Goal: Task Accomplishment & Management: Manage account settings

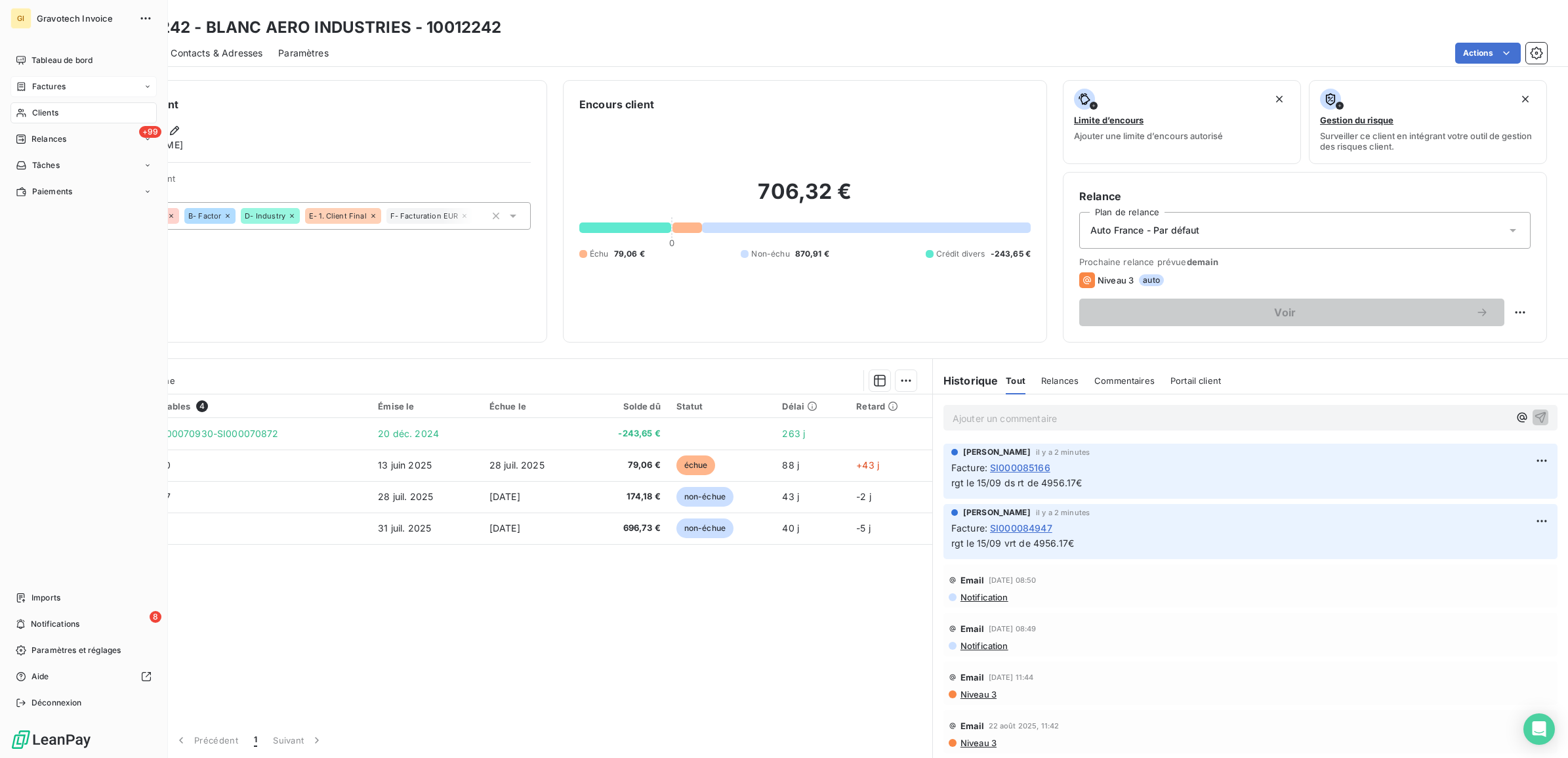
click at [42, 85] on span "Factures" at bounding box center [49, 86] width 34 height 12
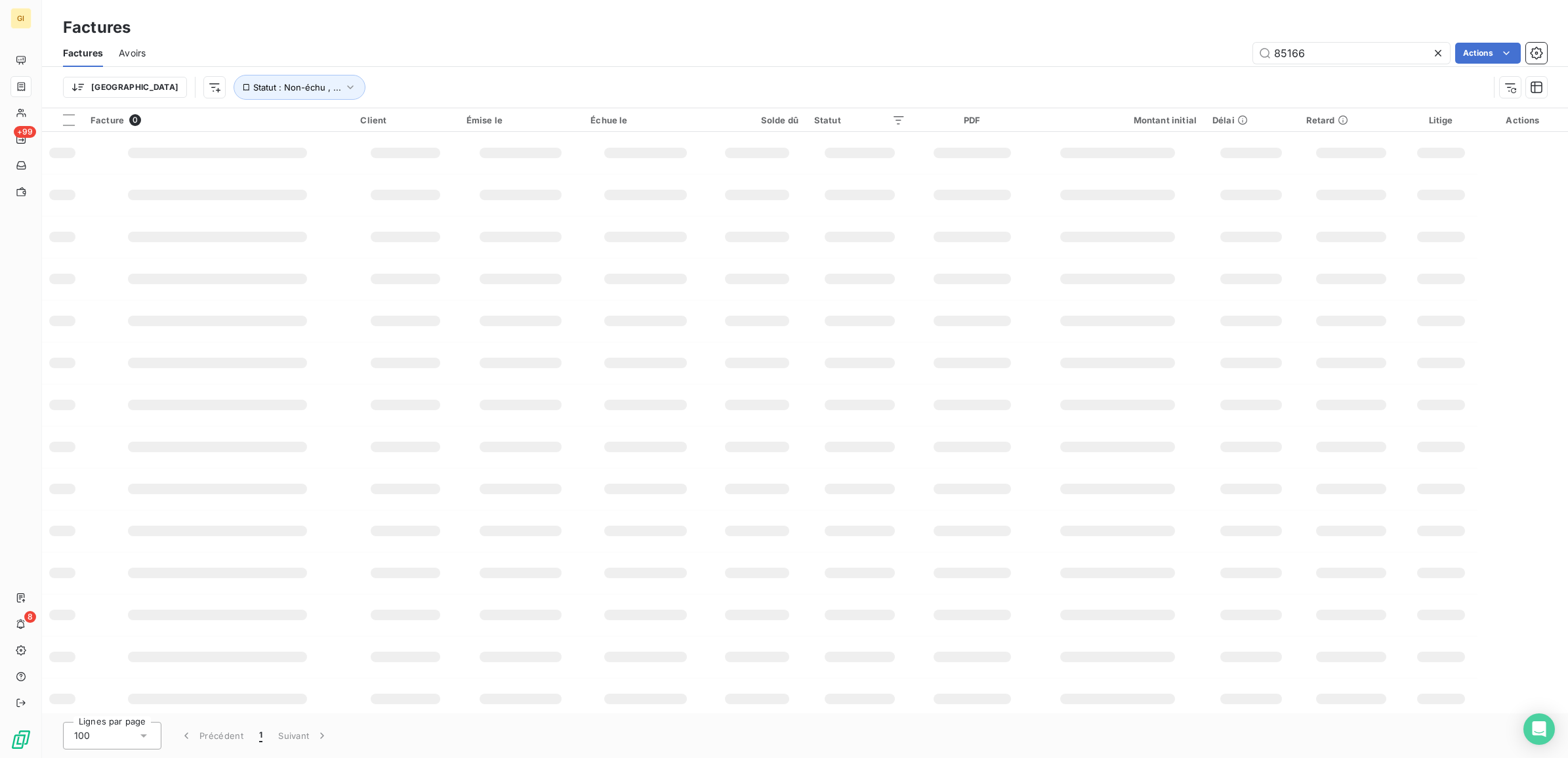
drag, startPoint x: 1316, startPoint y: 48, endPoint x: 1244, endPoint y: 63, distance: 73.5
click at [1244, 63] on div "85166 Actions" at bounding box center [854, 53] width 1386 height 21
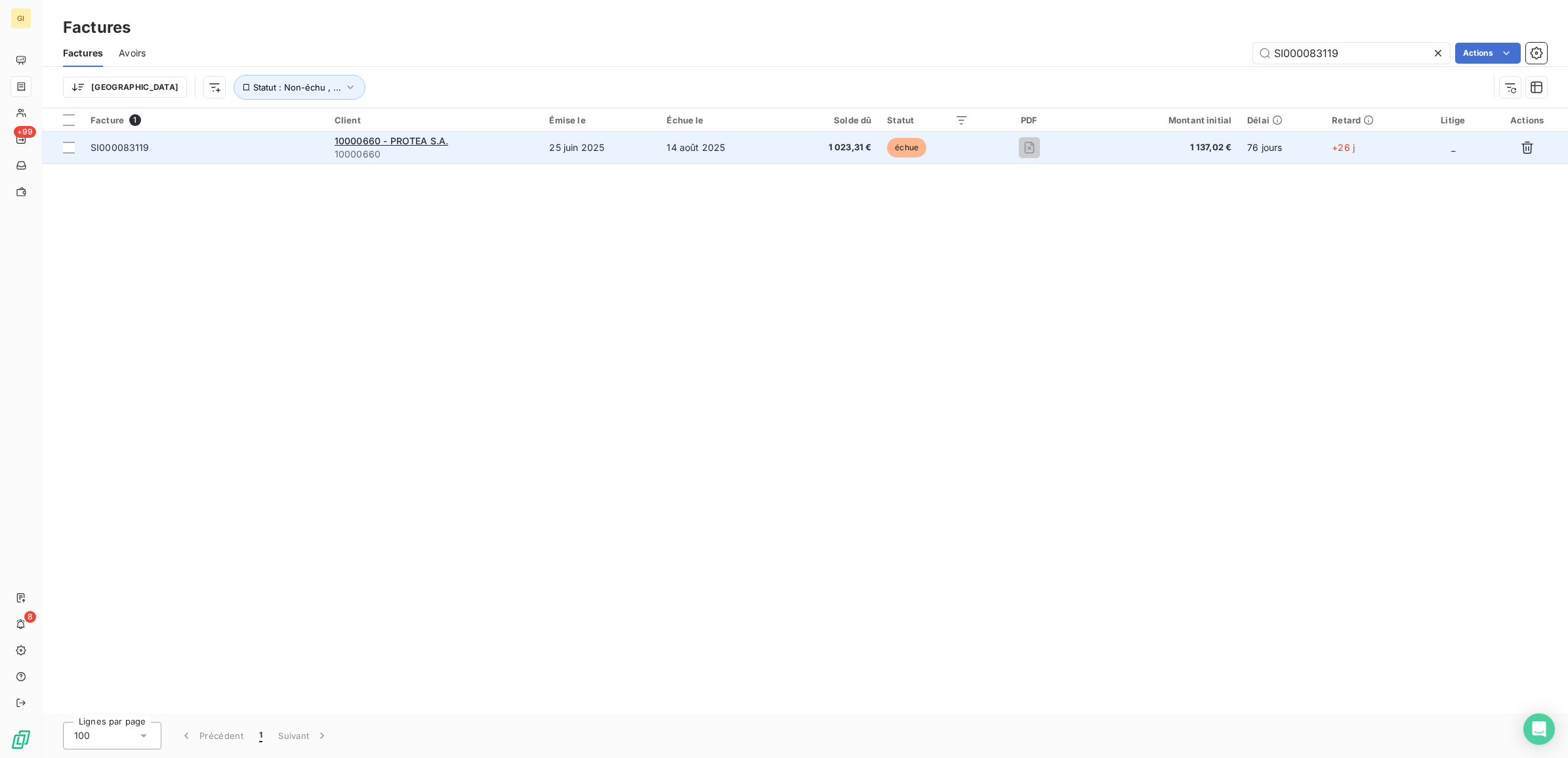
type input "SI000083119"
click at [628, 148] on td "25 juin 2025" at bounding box center [600, 148] width 117 height 32
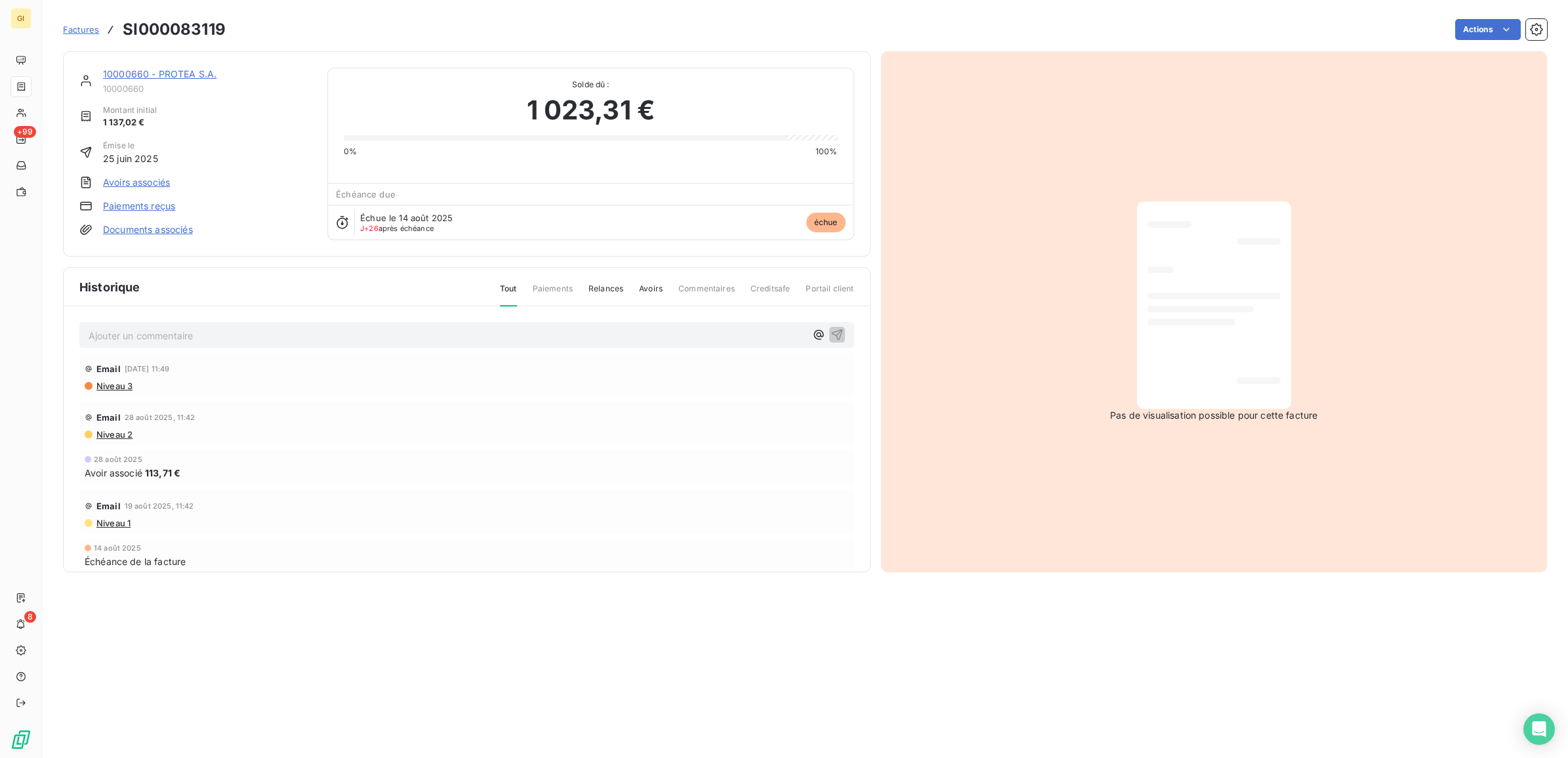
click at [266, 330] on p "Ajouter un commentaire ﻿" at bounding box center [447, 335] width 717 height 16
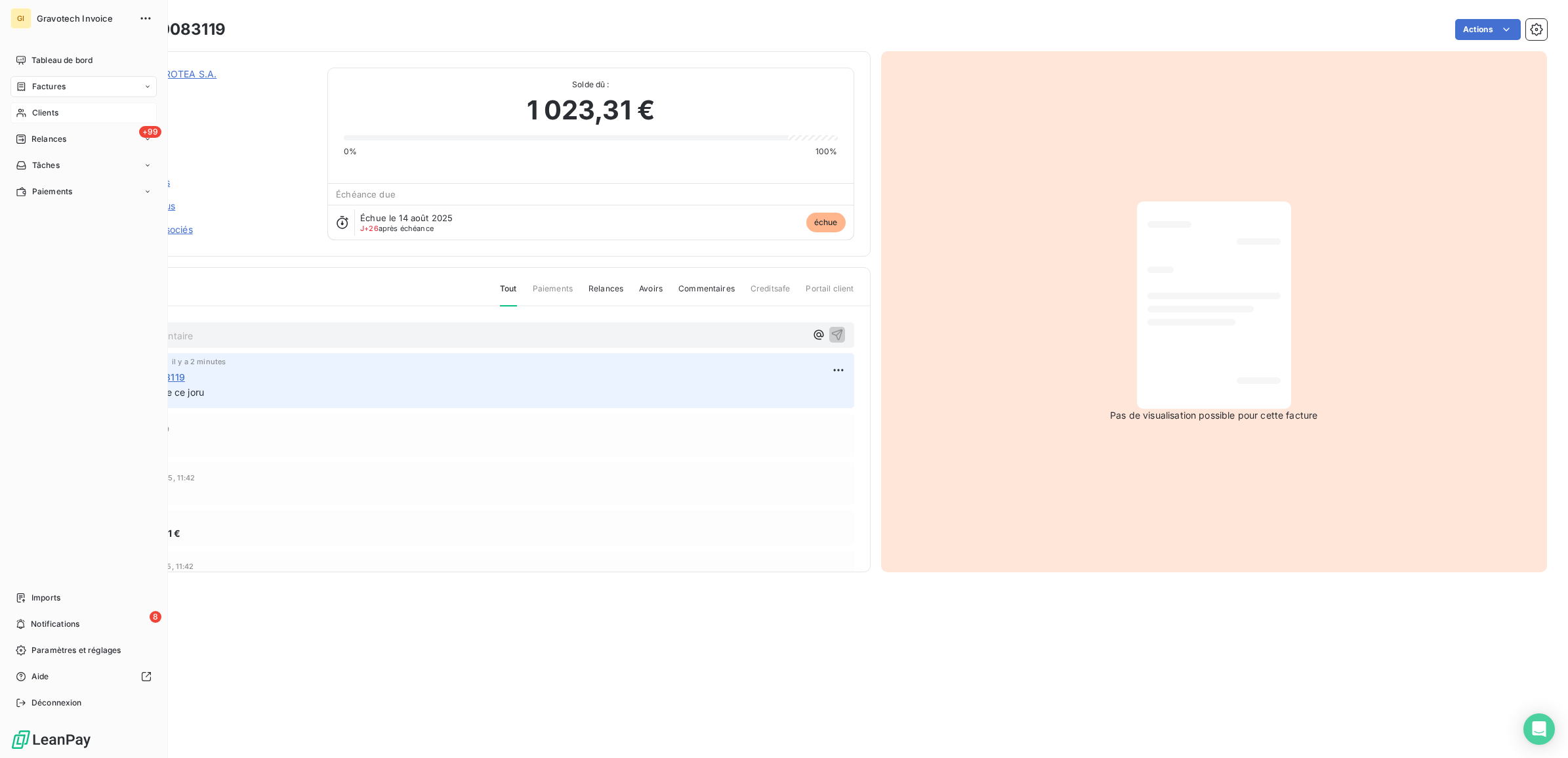
drag, startPoint x: 46, startPoint y: 106, endPoint x: 93, endPoint y: 110, distance: 47.2
click at [46, 107] on span "Clients" at bounding box center [45, 113] width 26 height 12
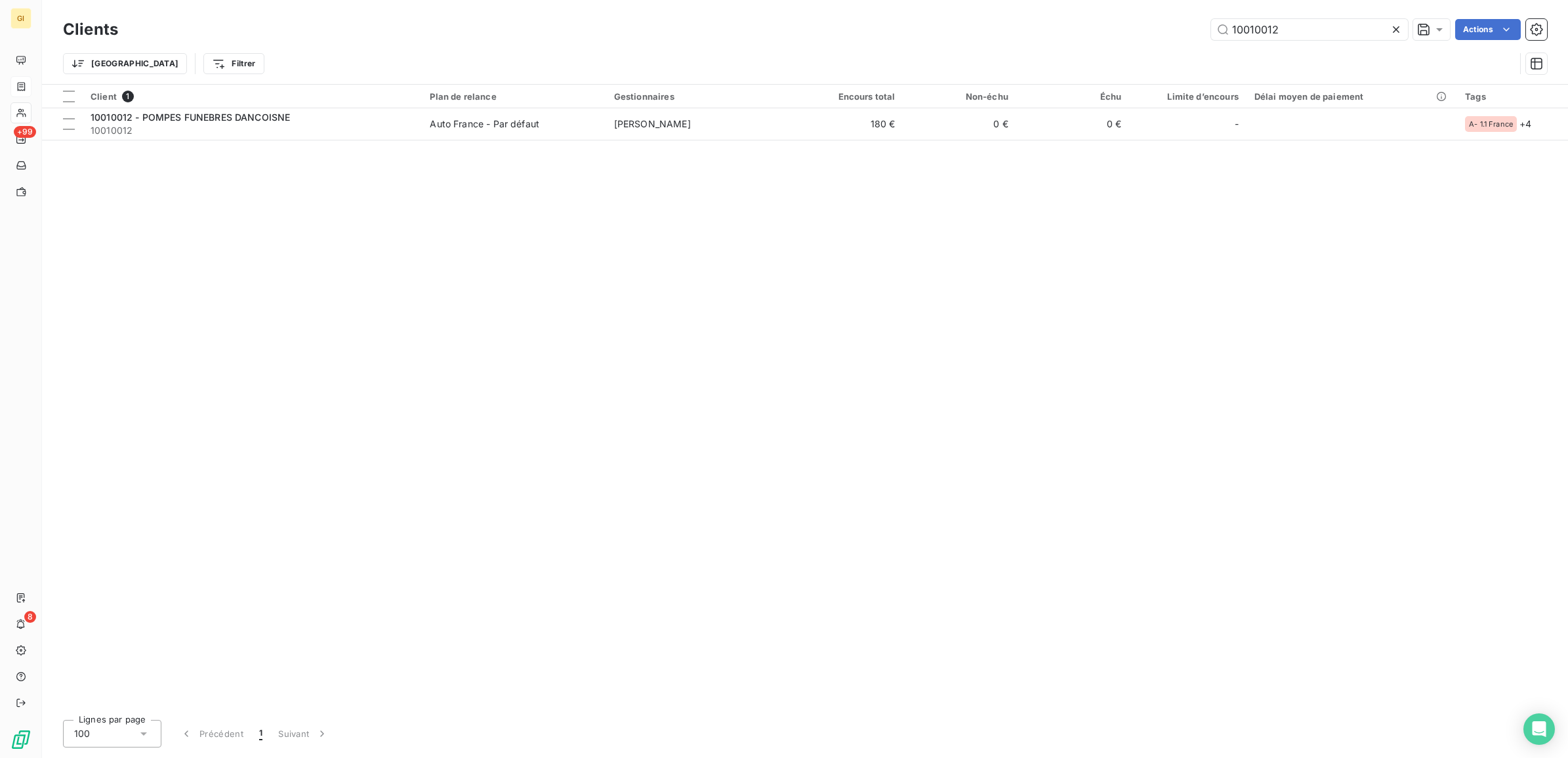
drag, startPoint x: 1277, startPoint y: 25, endPoint x: 1084, endPoint y: 47, distance: 194.2
click at [1089, 46] on div "Clients 10010012 Actions Trier Filtrer" at bounding box center [805, 50] width 1484 height 69
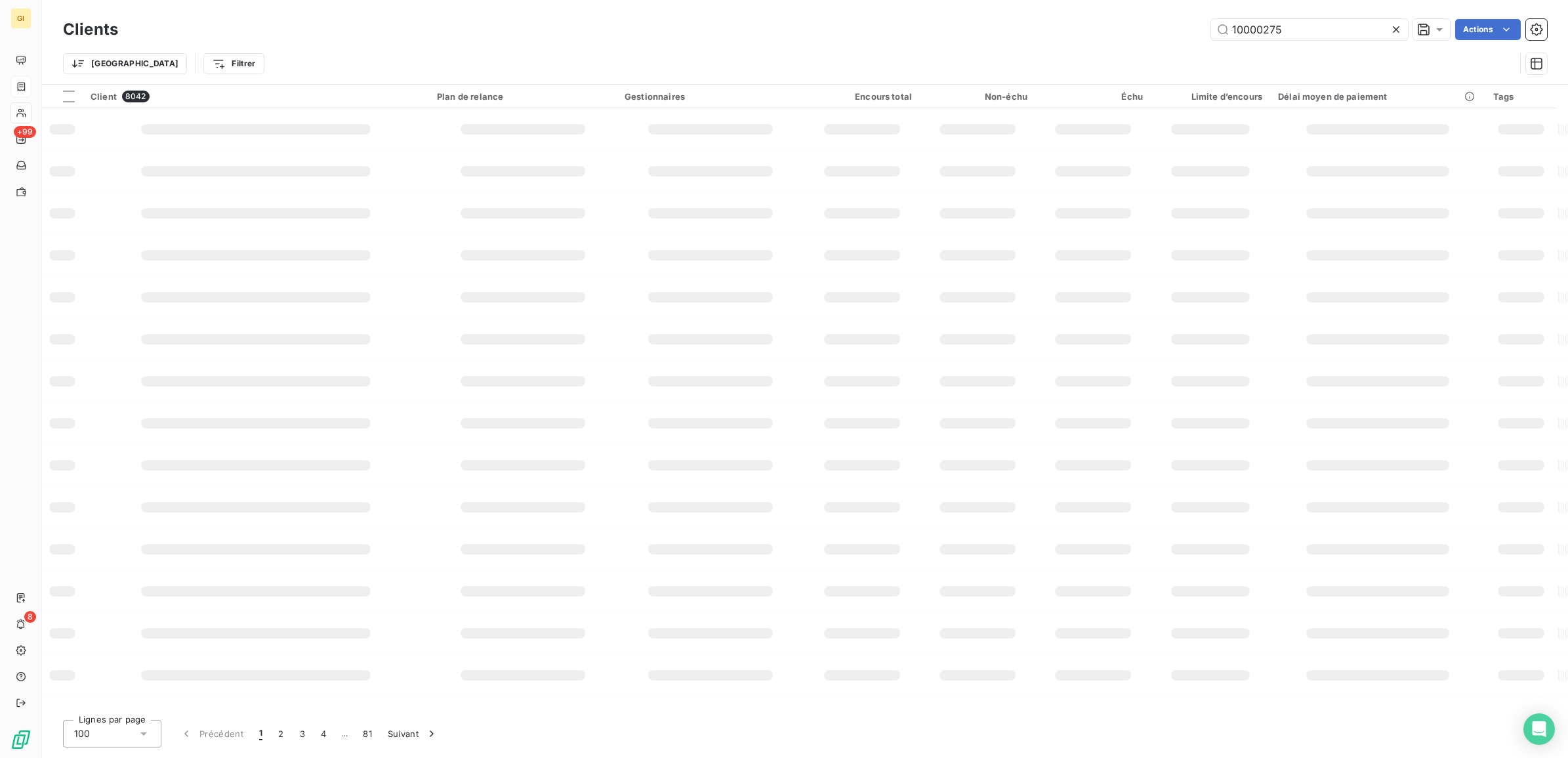
type input "10000275"
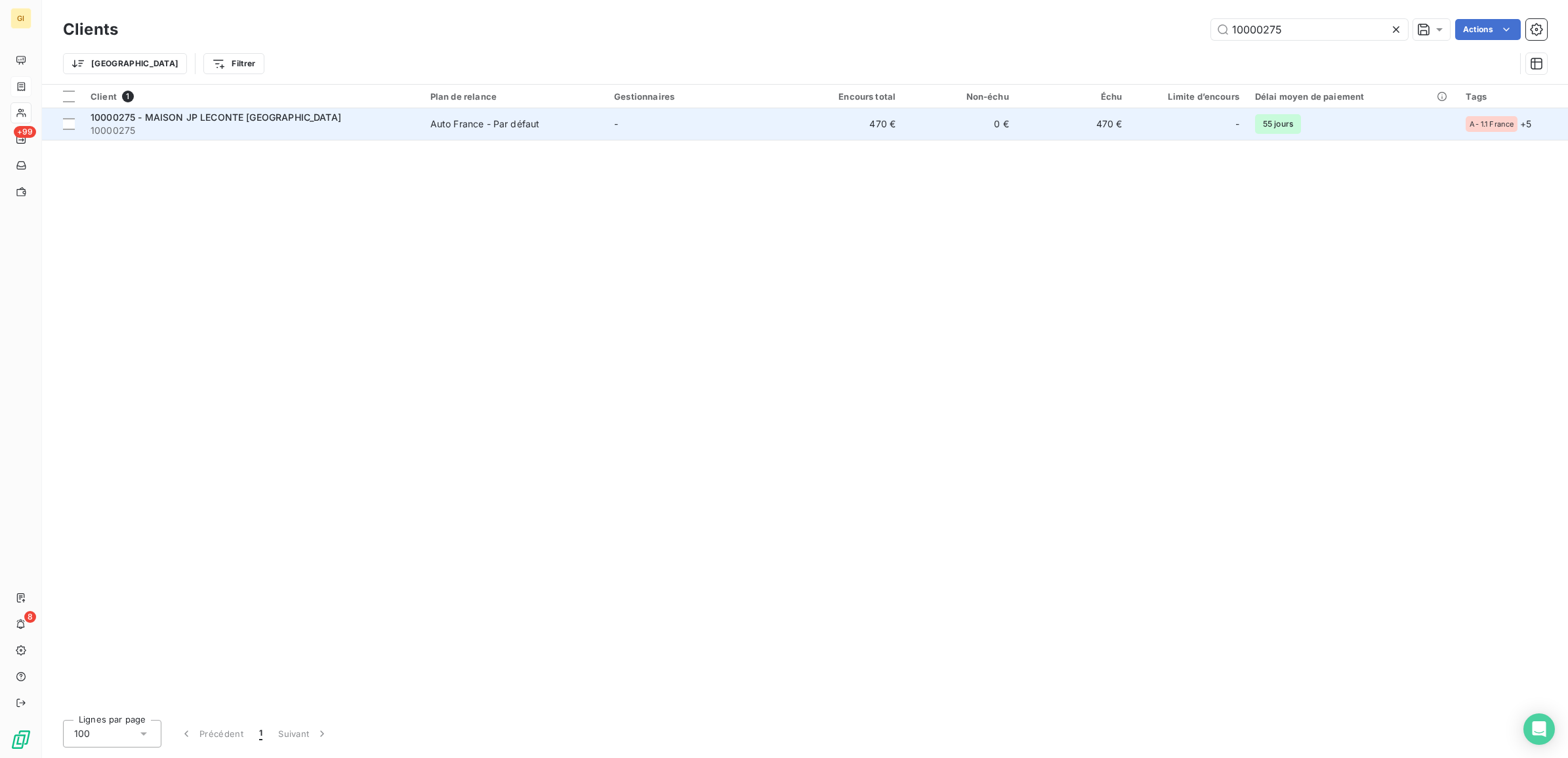
click at [418, 129] on td "10000275 - [GEOGRAPHIC_DATA] 10000275" at bounding box center [252, 124] width 340 height 32
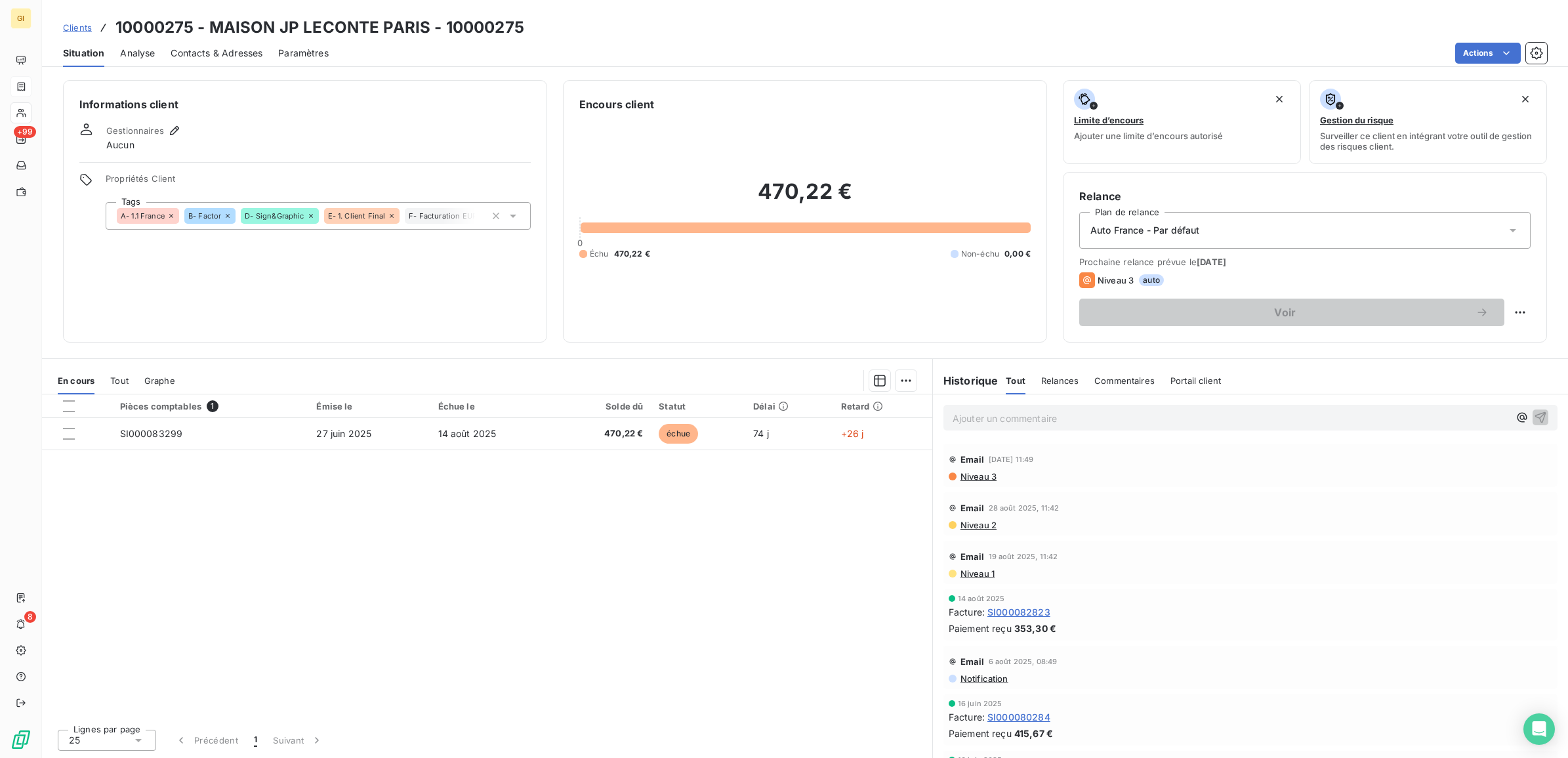
click at [235, 60] on div "Contacts & Adresses" at bounding box center [216, 53] width 92 height 28
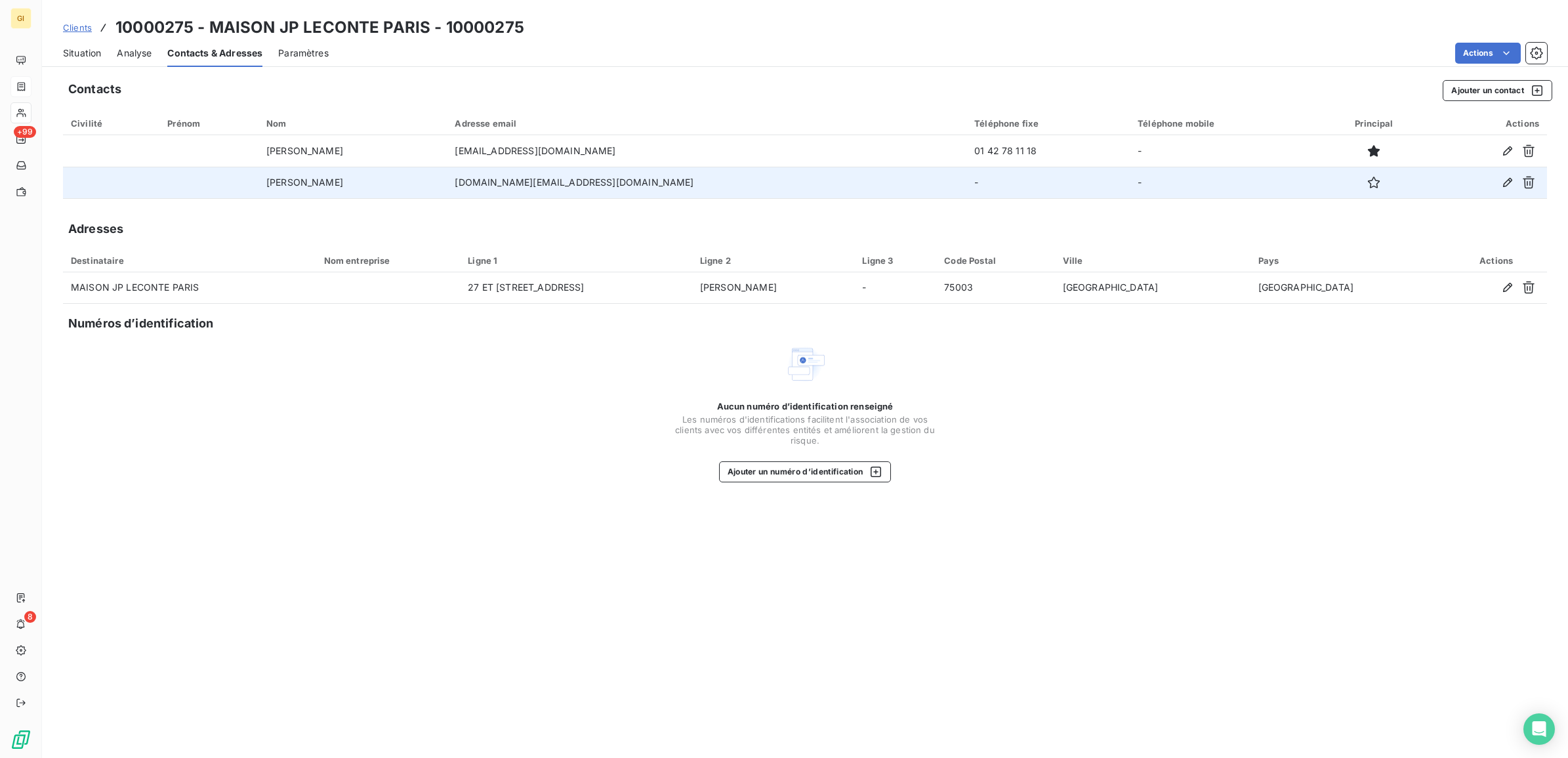
click at [1440, 184] on div at bounding box center [1488, 183] width 102 height 21
click at [1526, 184] on icon "button" at bounding box center [1528, 183] width 13 height 13
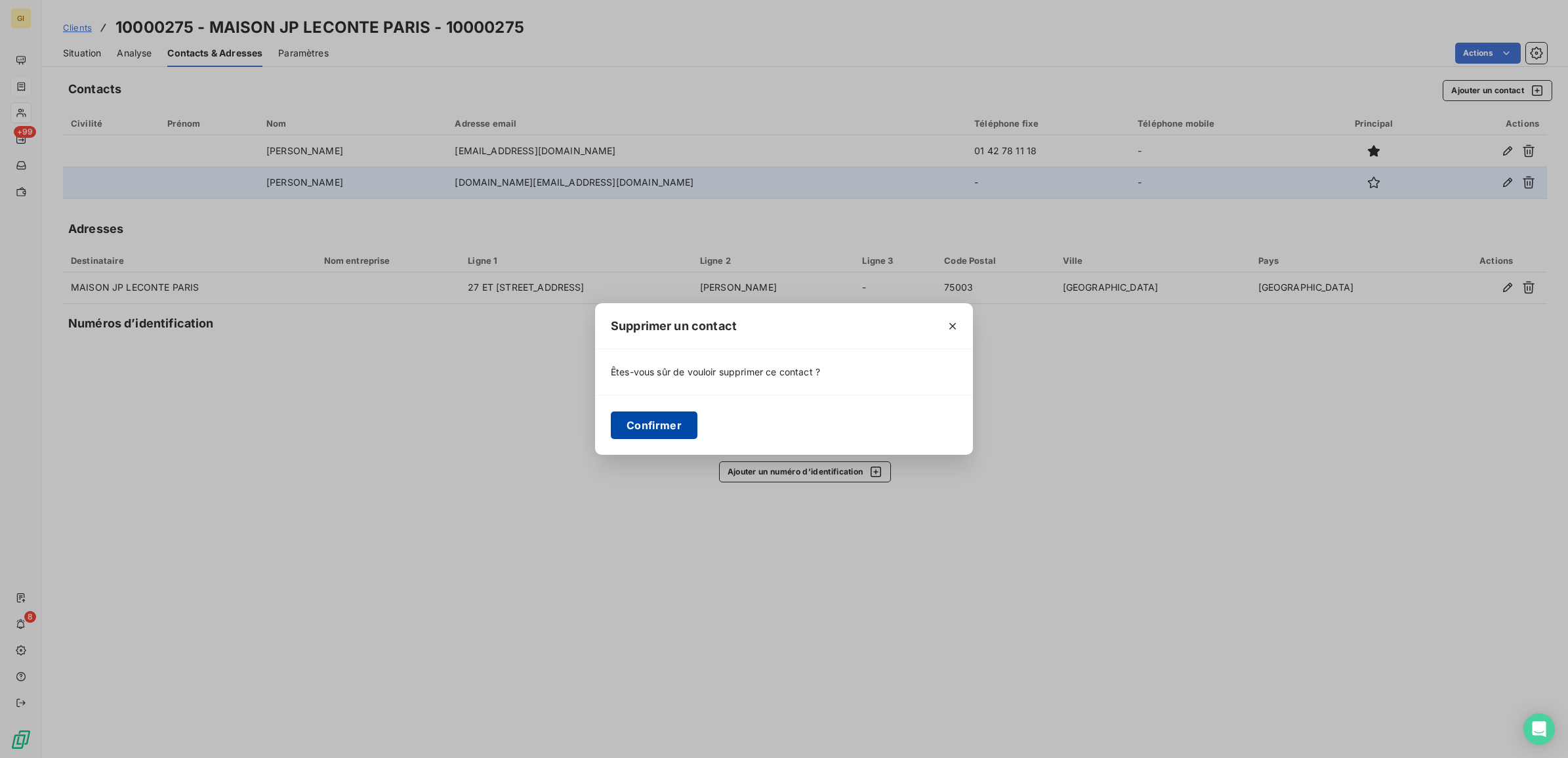
click at [638, 424] on button "Confirmer" at bounding box center [654, 425] width 86 height 28
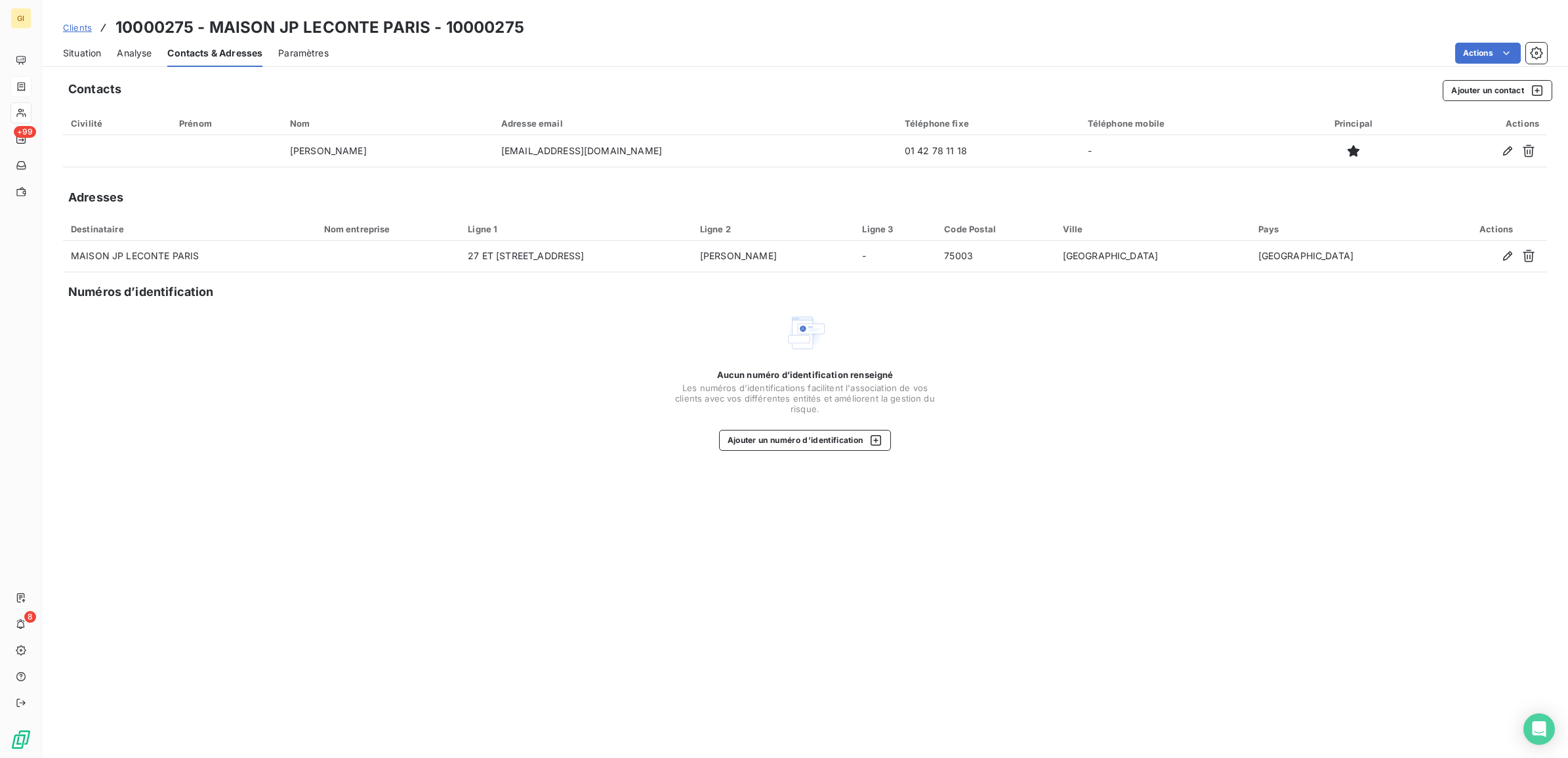
click at [242, 466] on div "Contacts Ajouter un contact Civilité Prénom Nom Adresse email Téléphone fixe Té…" at bounding box center [805, 415] width 1526 height 686
click at [77, 56] on span "Situation" at bounding box center [82, 53] width 38 height 13
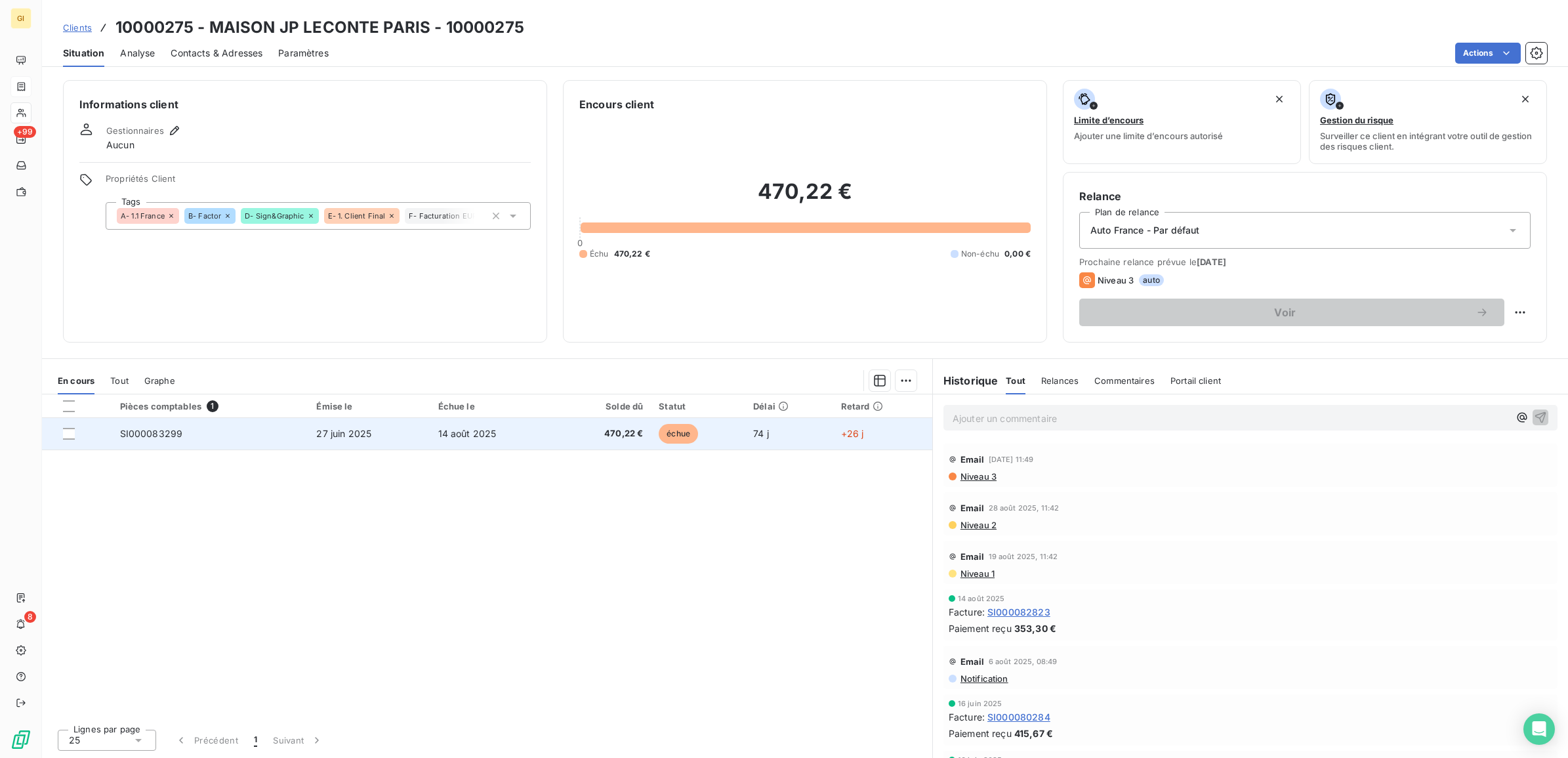
click at [303, 434] on td "SI000083299" at bounding box center [210, 434] width 197 height 32
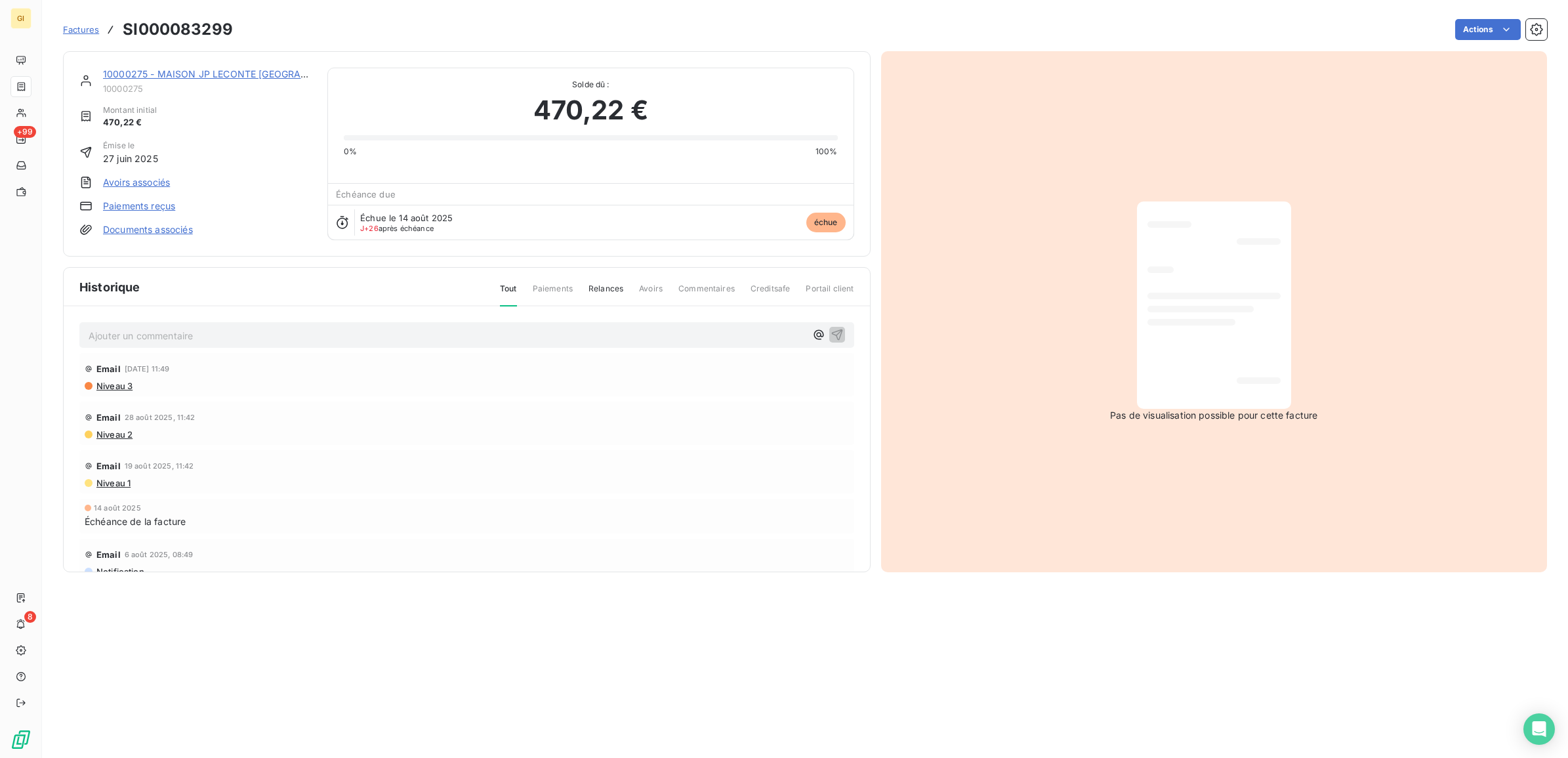
click at [179, 342] on p "Ajouter un commentaire ﻿" at bounding box center [447, 335] width 717 height 16
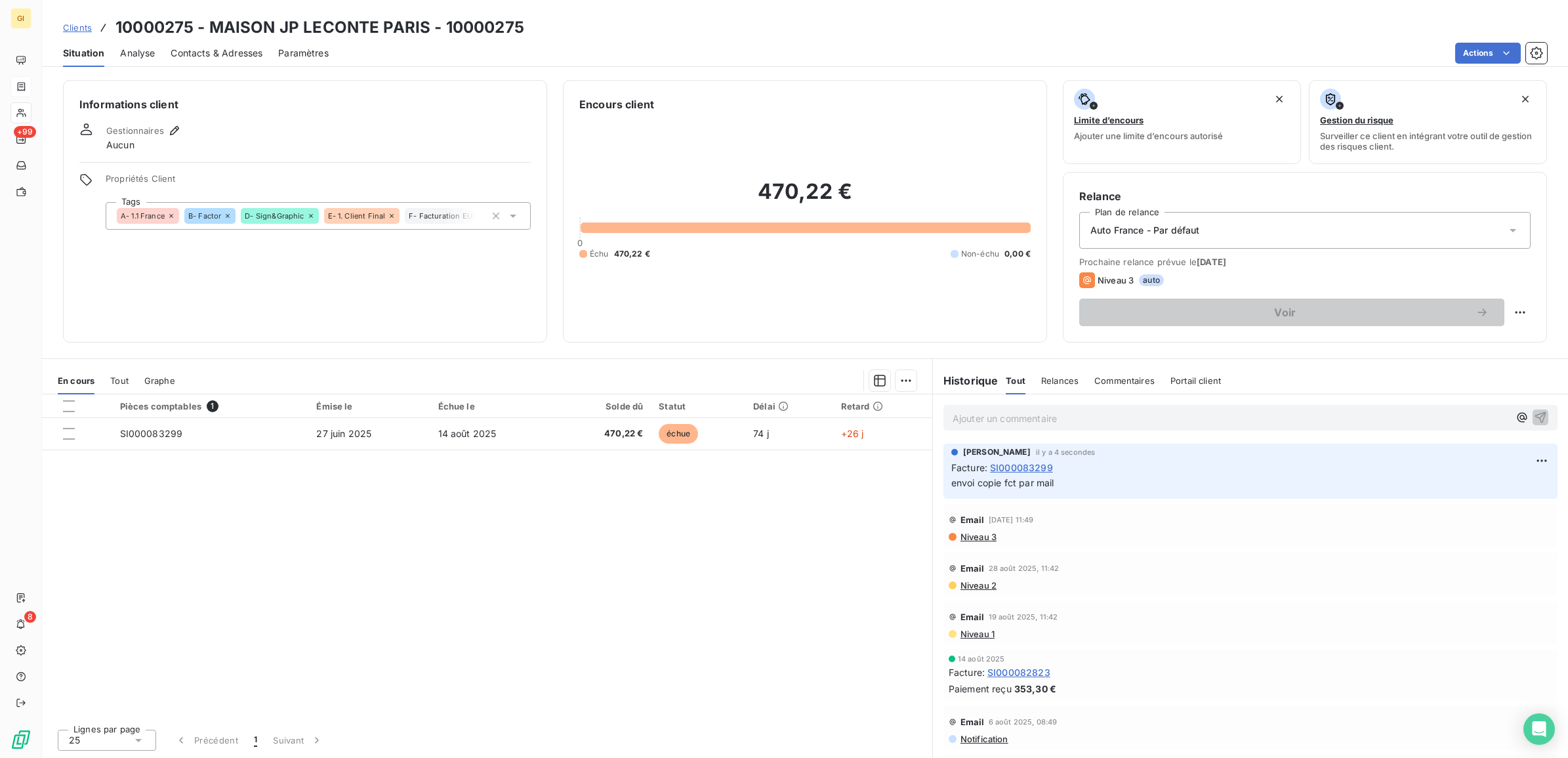
drag, startPoint x: 300, startPoint y: 560, endPoint x: 294, endPoint y: 521, distance: 39.5
click at [300, 560] on div "Pièces comptables 1 Émise le Échue le Solde dû Statut Délai Retard SI000083299 …" at bounding box center [487, 556] width 890 height 324
click at [78, 27] on span "Clients" at bounding box center [78, 28] width 29 height 11
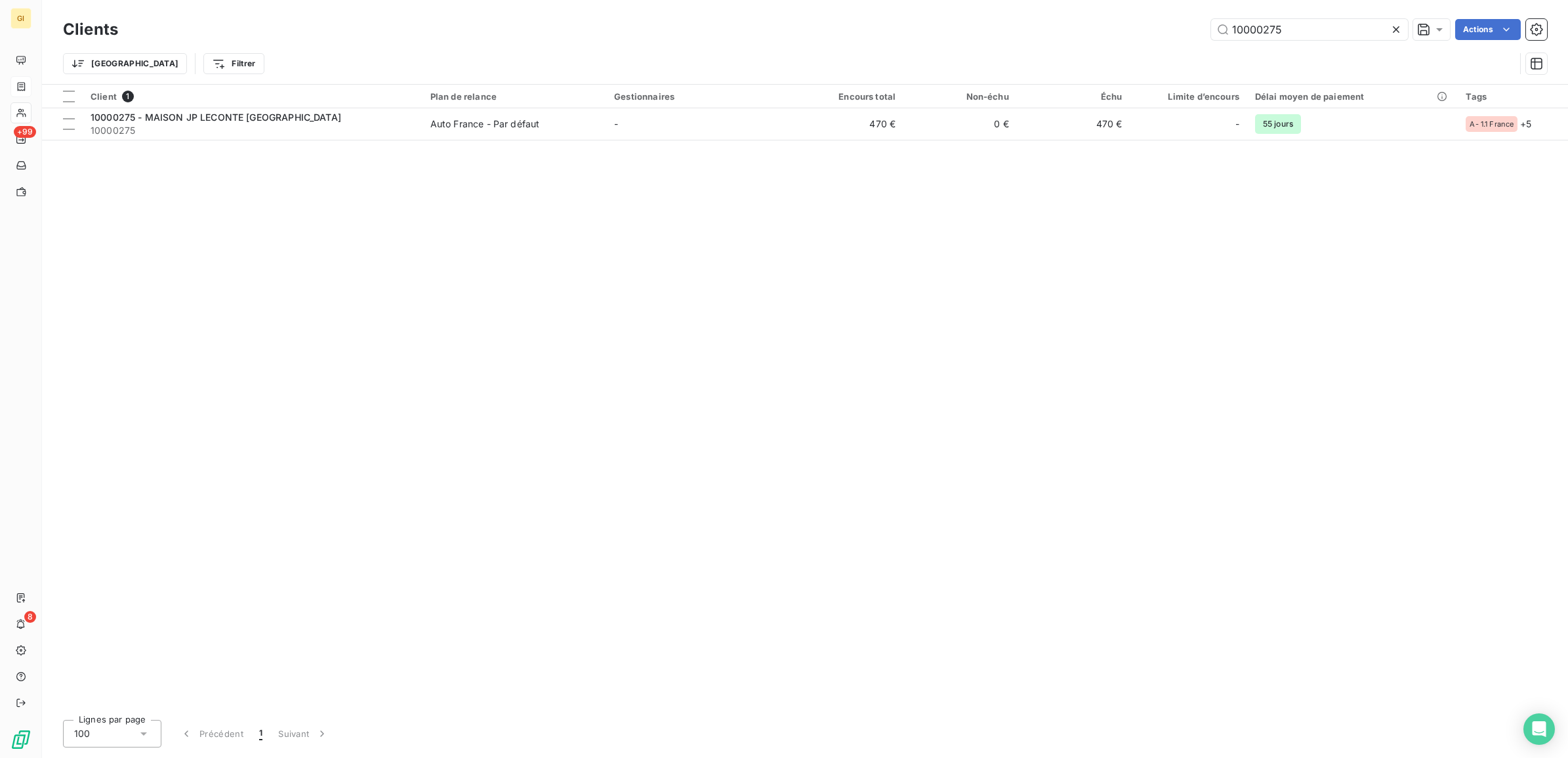
drag, startPoint x: 1284, startPoint y: 28, endPoint x: 930, endPoint y: 63, distance: 355.7
click at [935, 63] on div "Clients 10000275 Actions Trier Filtrer" at bounding box center [805, 50] width 1484 height 69
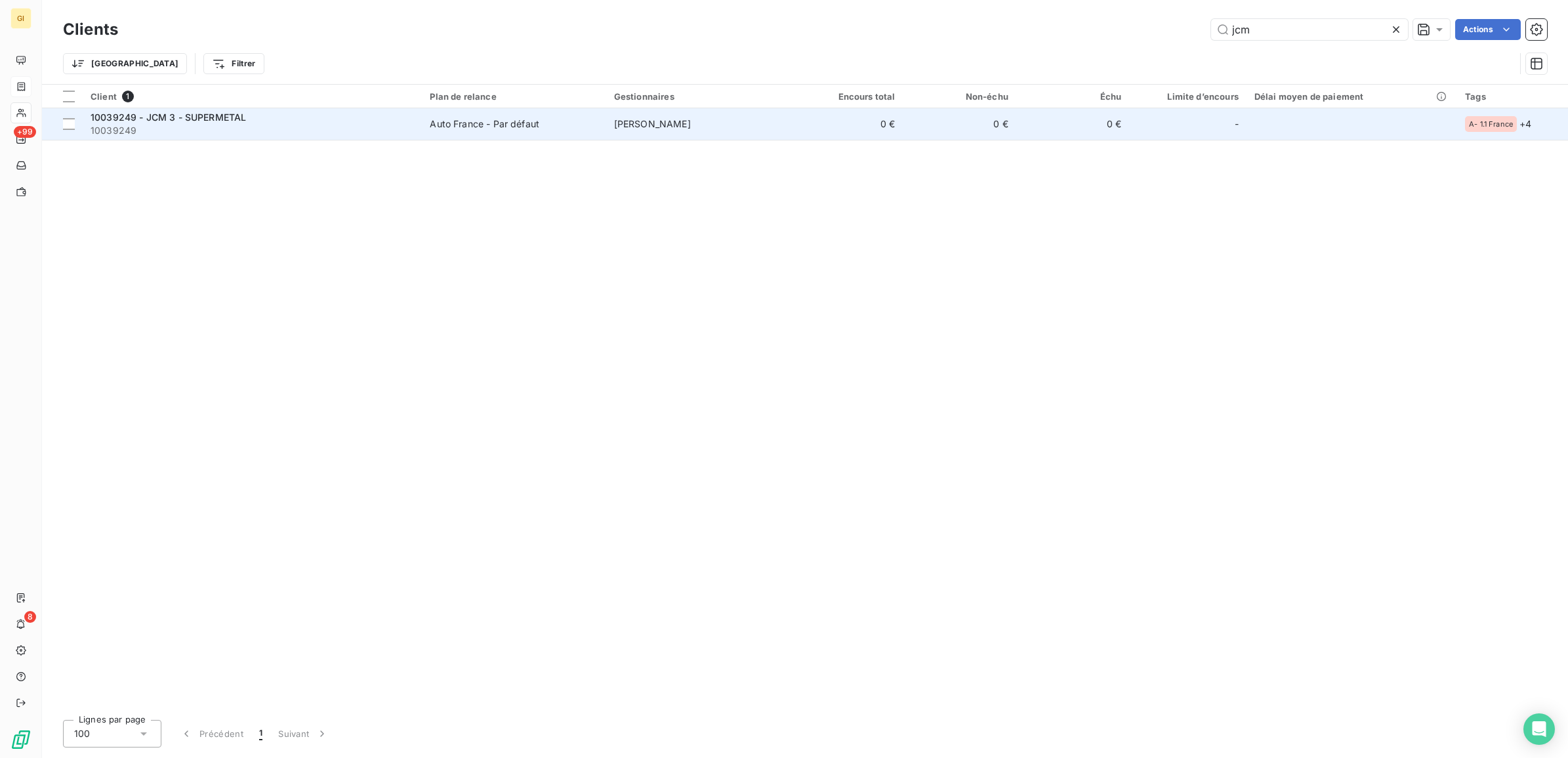
type input "jcm"
click at [345, 123] on div "10039249 - JCM 3 - SUPERMETAL" at bounding box center [252, 117] width 323 height 13
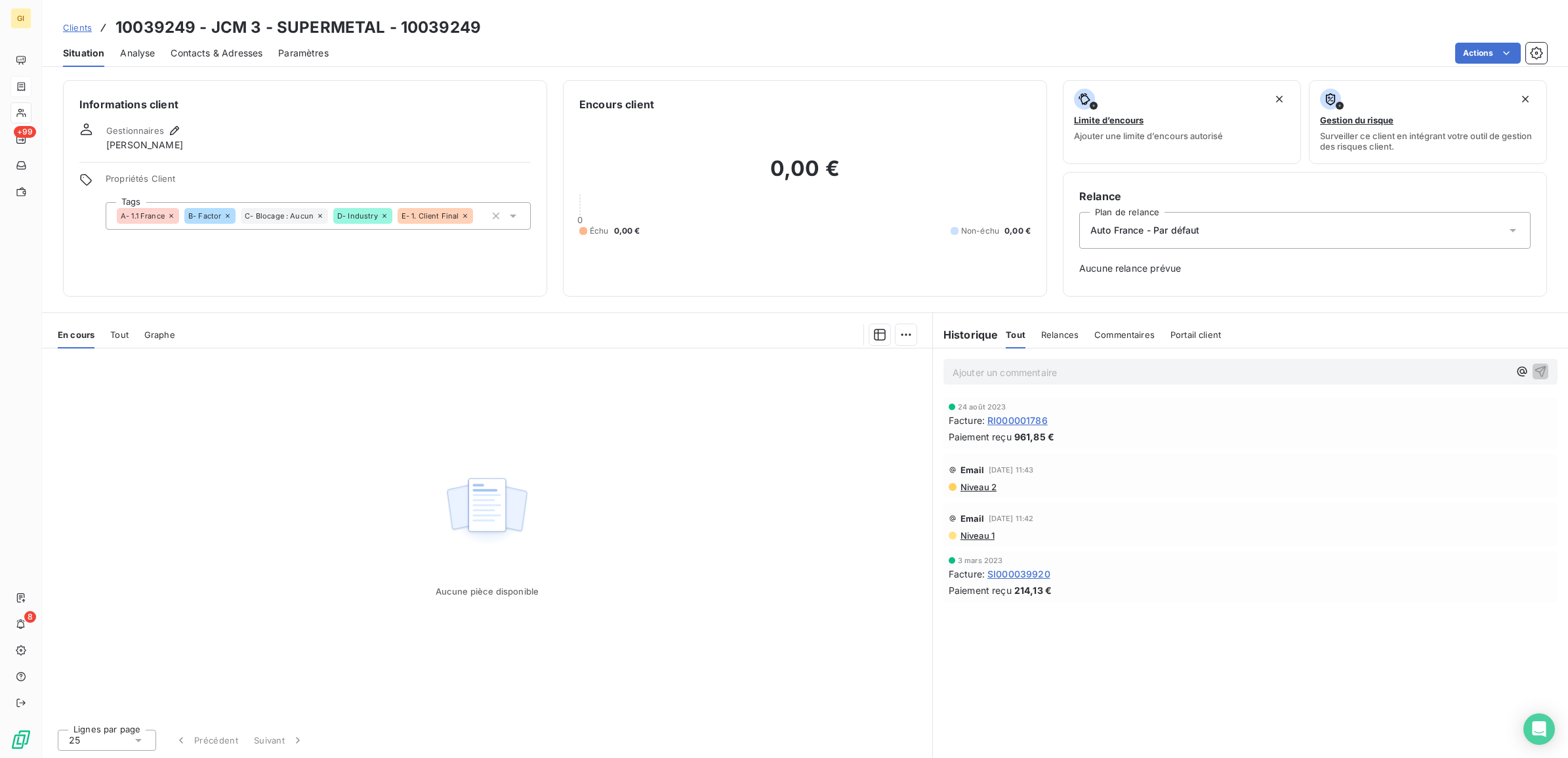
click at [161, 51] on div "Situation Analyse Contacts & Adresses Paramètres Actions" at bounding box center [805, 53] width 1526 height 28
click at [215, 49] on span "Contacts & Adresses" at bounding box center [216, 53] width 92 height 13
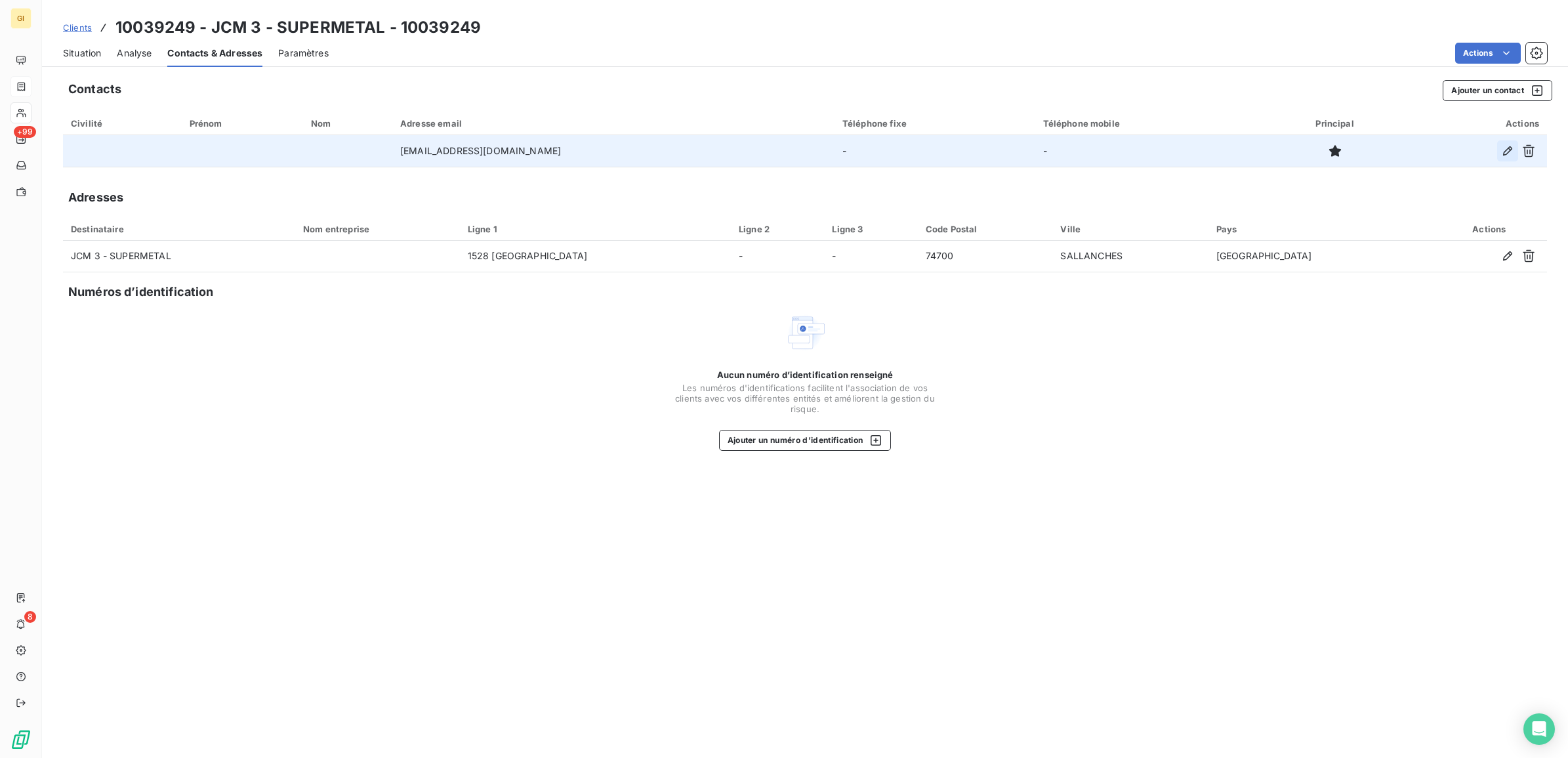
click at [1504, 151] on icon "button" at bounding box center [1507, 151] width 9 height 9
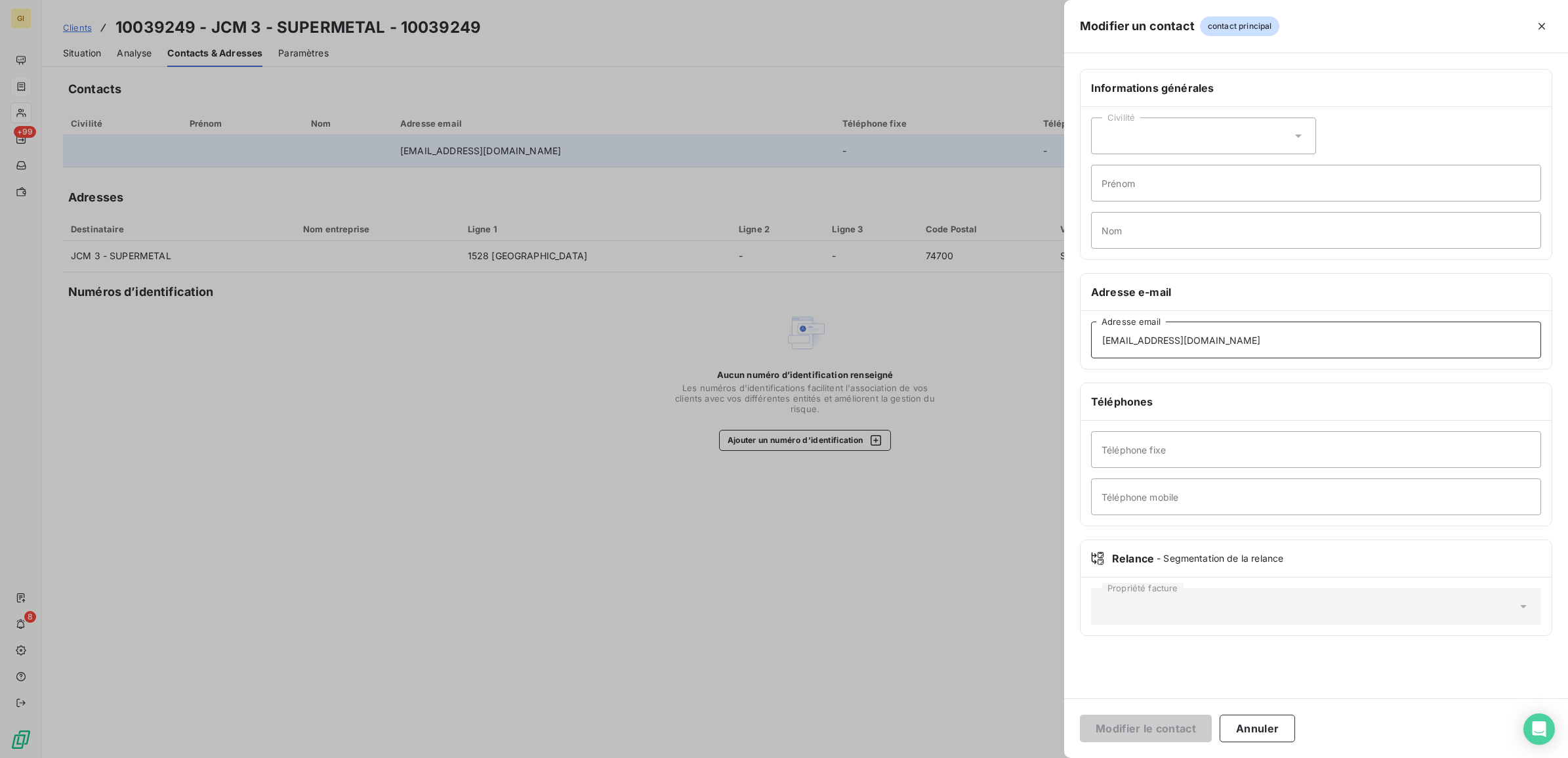
drag, startPoint x: 1252, startPoint y: 339, endPoint x: 950, endPoint y: 385, distance: 305.5
click at [950, 757] on div "Modifier un contact contact principal Informations générales Civilité Prénom No…" at bounding box center [784, 758] width 1568 height 0
paste input "rmathieu"
type input "[EMAIL_ADDRESS][DOMAIN_NAME]"
click at [1117, 726] on button "Modifier le contact" at bounding box center [1146, 728] width 132 height 28
